Goal: Information Seeking & Learning: Learn about a topic

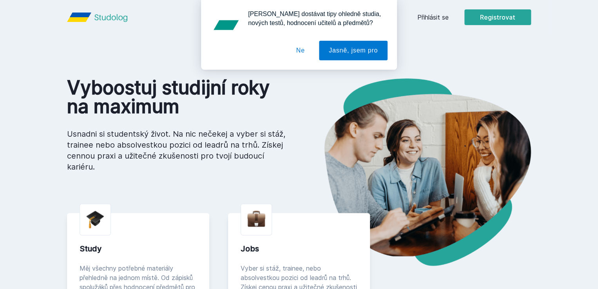
scroll to position [34, 0]
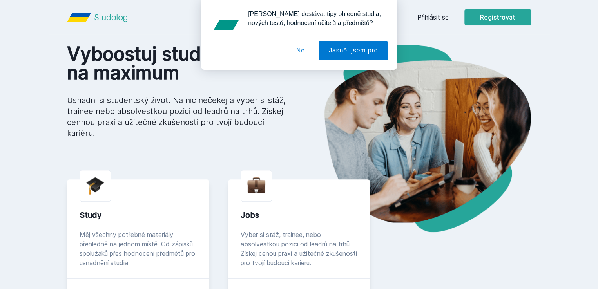
click at [296, 54] on button "Ne" at bounding box center [300, 51] width 28 height 20
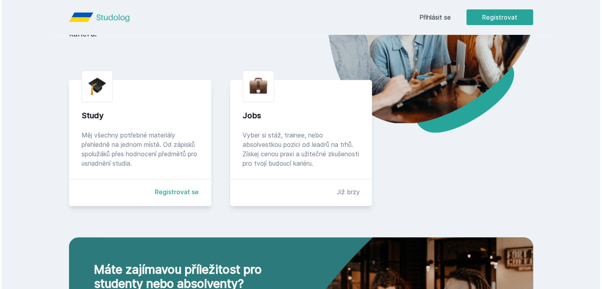
scroll to position [0, 0]
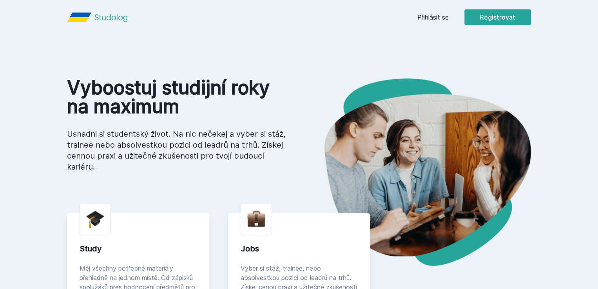
click at [449, 21] on link "Přihlásit se" at bounding box center [432, 17] width 31 height 9
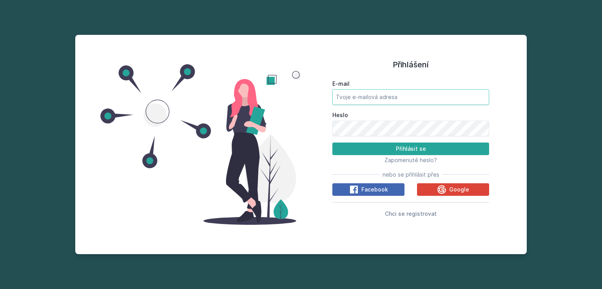
click at [366, 101] on input "E-mail" at bounding box center [410, 97] width 157 height 16
type input "[EMAIL_ADDRESS][DOMAIN_NAME]"
click at [332, 143] on button "Přihlásit se" at bounding box center [410, 149] width 157 height 13
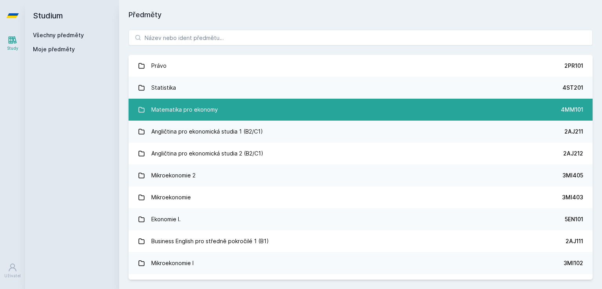
click at [213, 104] on div "Matematika pro ekonomy" at bounding box center [184, 110] width 67 height 16
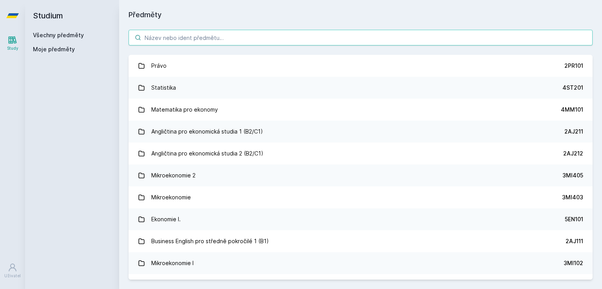
click at [327, 40] on input "search" at bounding box center [360, 38] width 464 height 16
paste input "55F100"
type input "55F100"
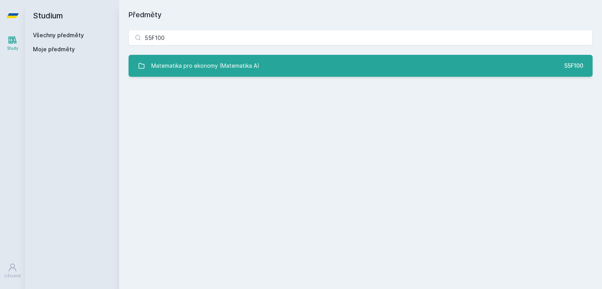
click at [246, 69] on div "Matematika pro ekonomy (Matematika A)" at bounding box center [205, 66] width 108 height 16
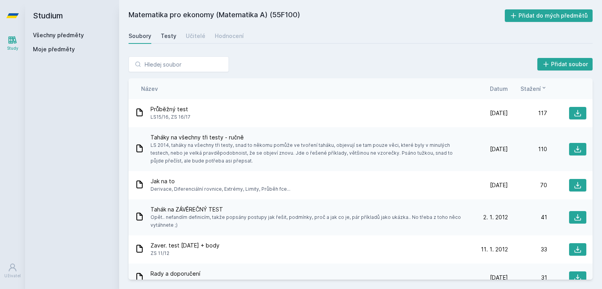
click at [168, 36] on div "Testy" at bounding box center [169, 36] width 16 height 8
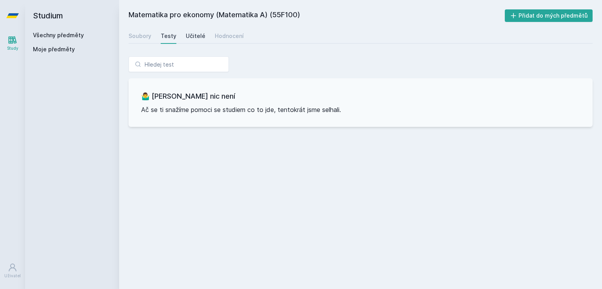
click at [194, 37] on div "Učitelé" at bounding box center [196, 36] width 20 height 8
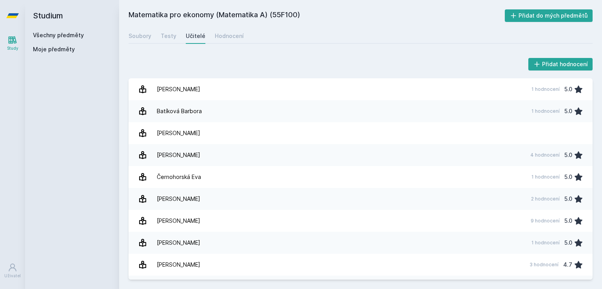
click at [153, 40] on div "Soubory Testy Učitelé Hodnocení" at bounding box center [360, 36] width 464 height 16
click at [141, 39] on div "Soubory" at bounding box center [139, 36] width 23 height 8
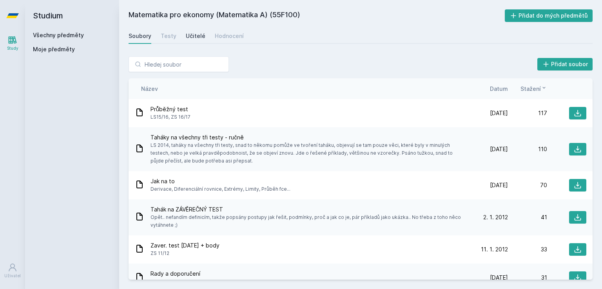
click at [195, 32] on div "Učitelé" at bounding box center [196, 36] width 20 height 8
